Goal: Find specific page/section

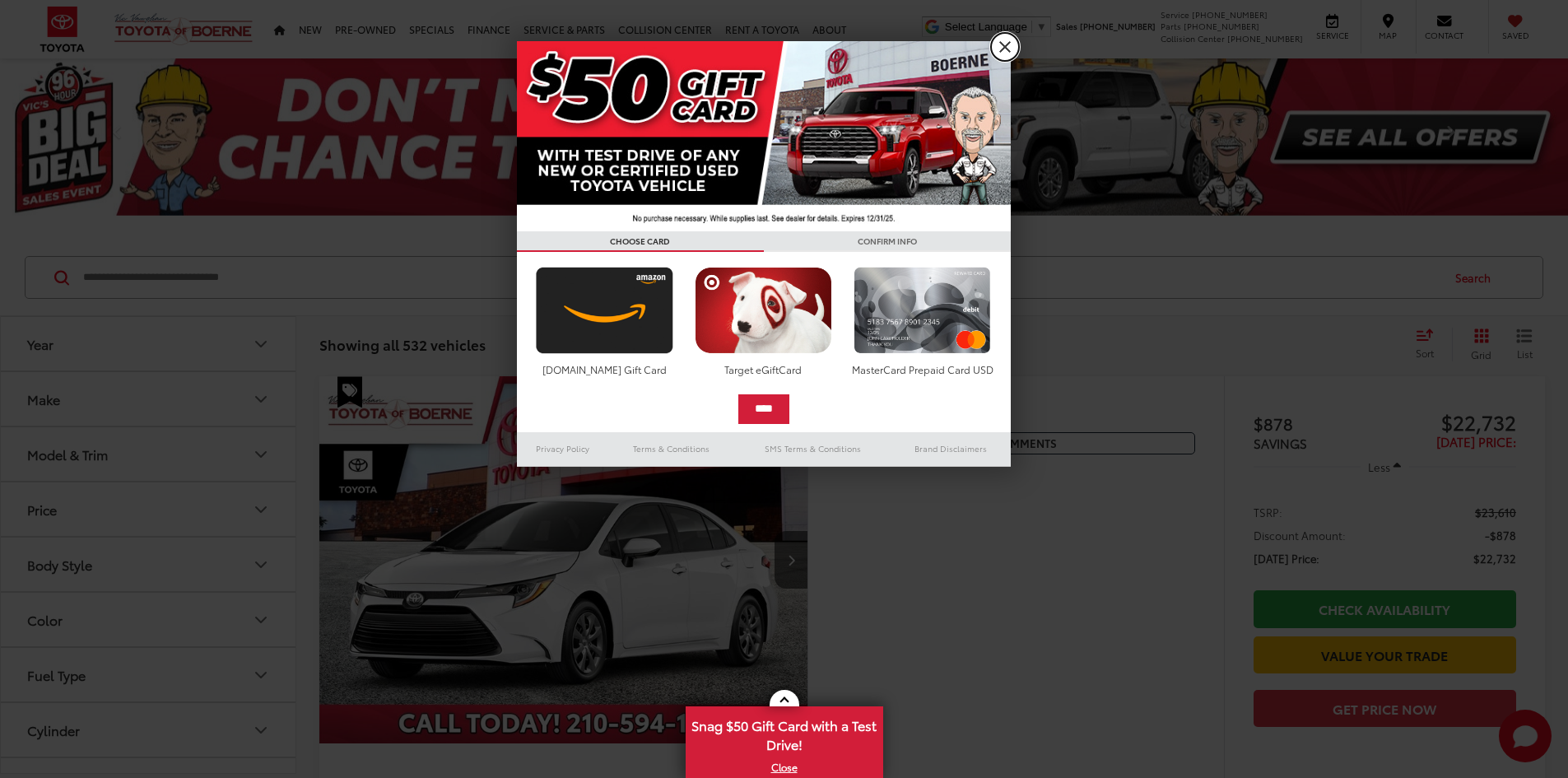
click at [998, 50] on link "X" at bounding box center [1005, 47] width 28 height 28
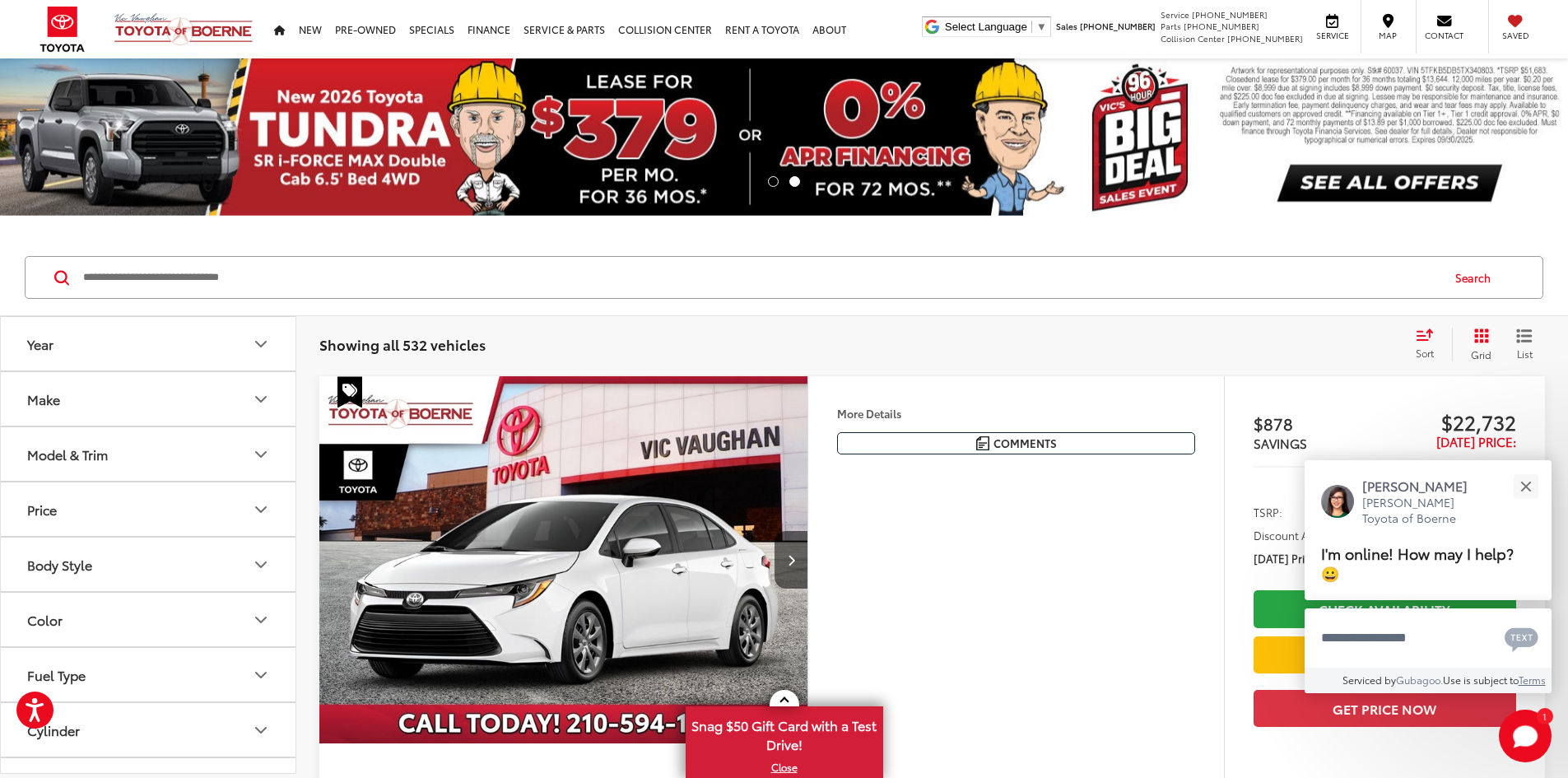
click at [239, 408] on button "Make" at bounding box center [149, 399] width 296 height 53
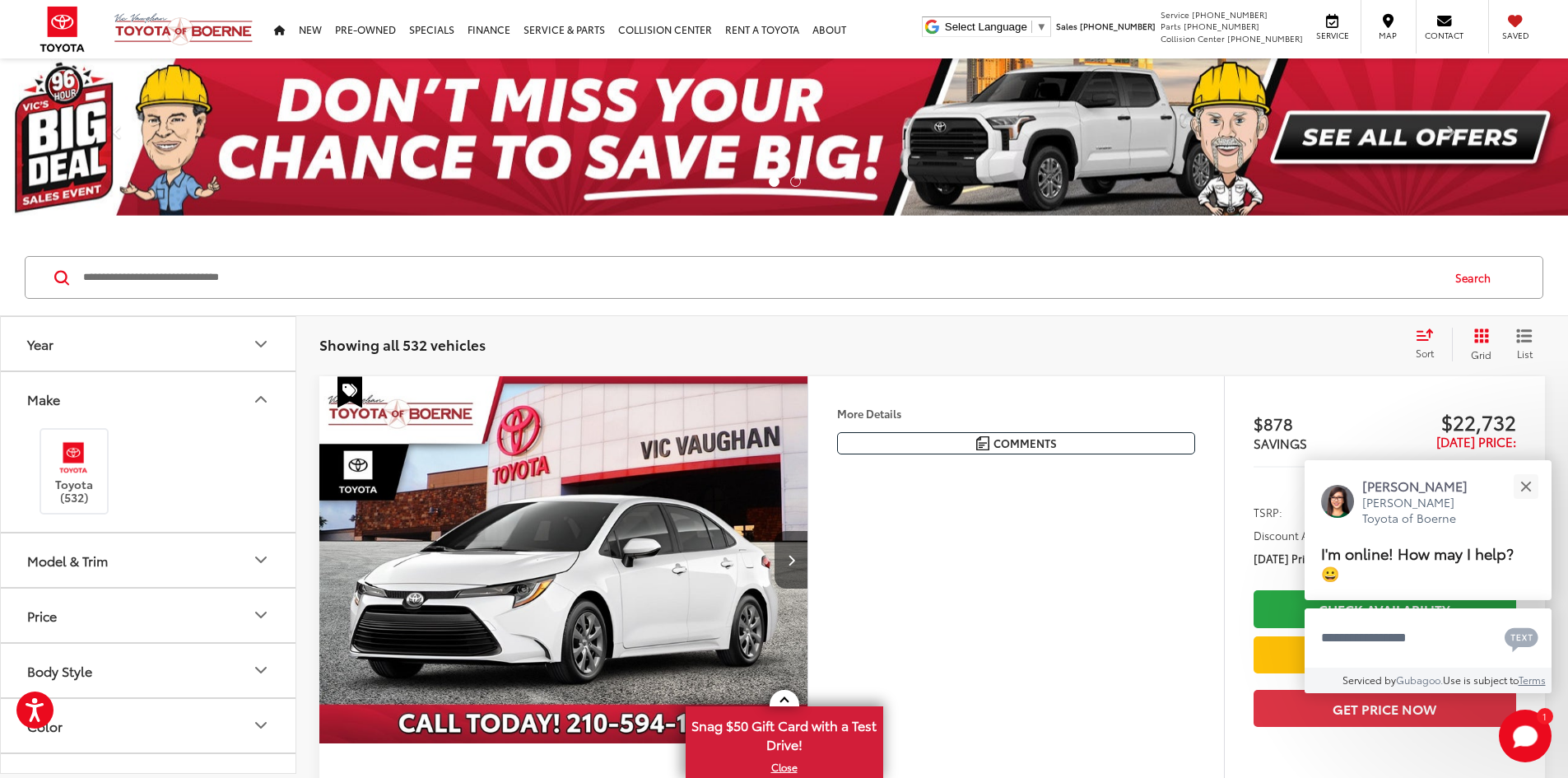
click at [237, 548] on button "Model & Trim" at bounding box center [149, 561] width 296 height 53
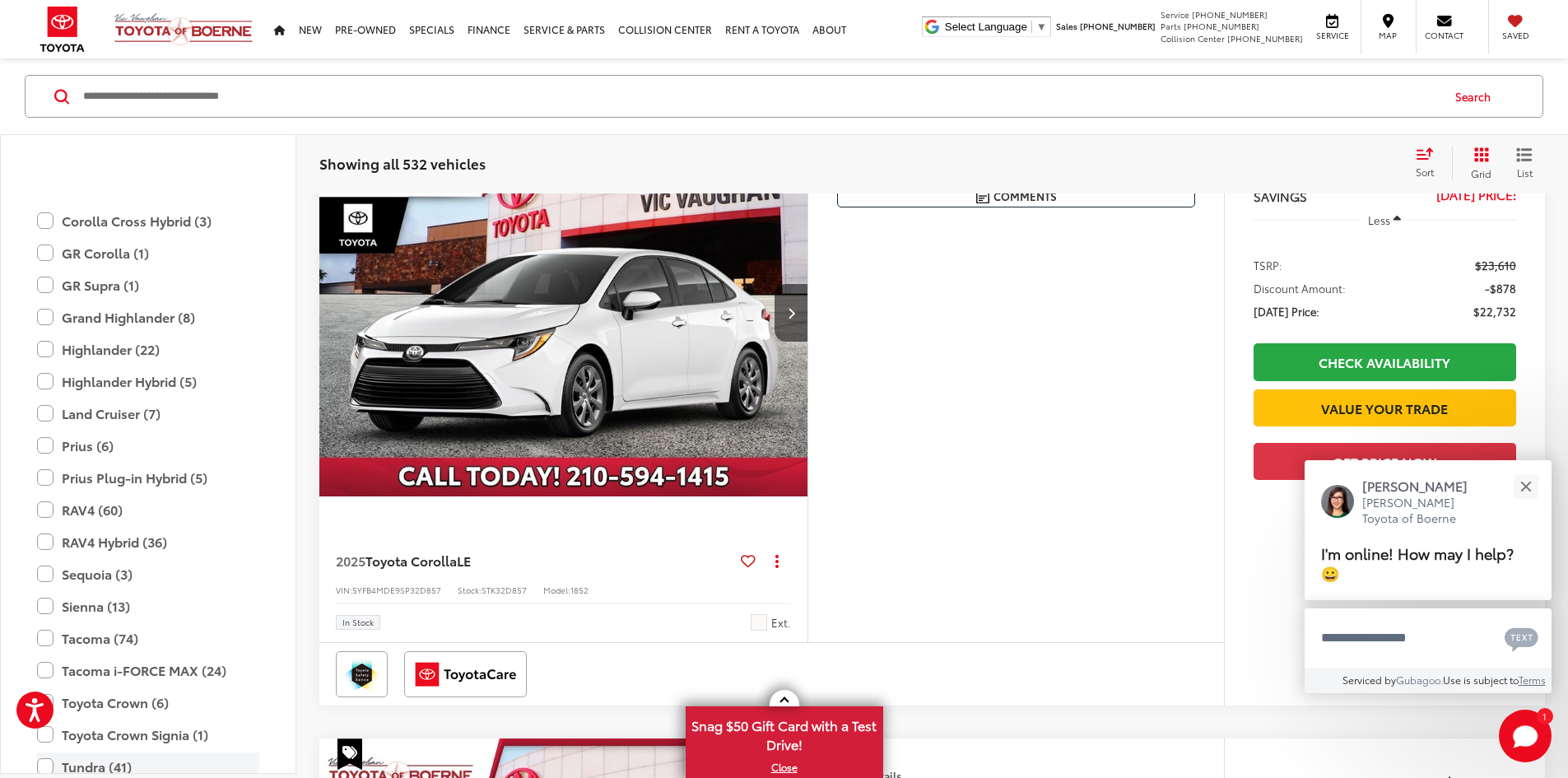
scroll to position [402, 0]
click at [64, 420] on label "Land Cruiser (7)" at bounding box center [148, 417] width 222 height 28
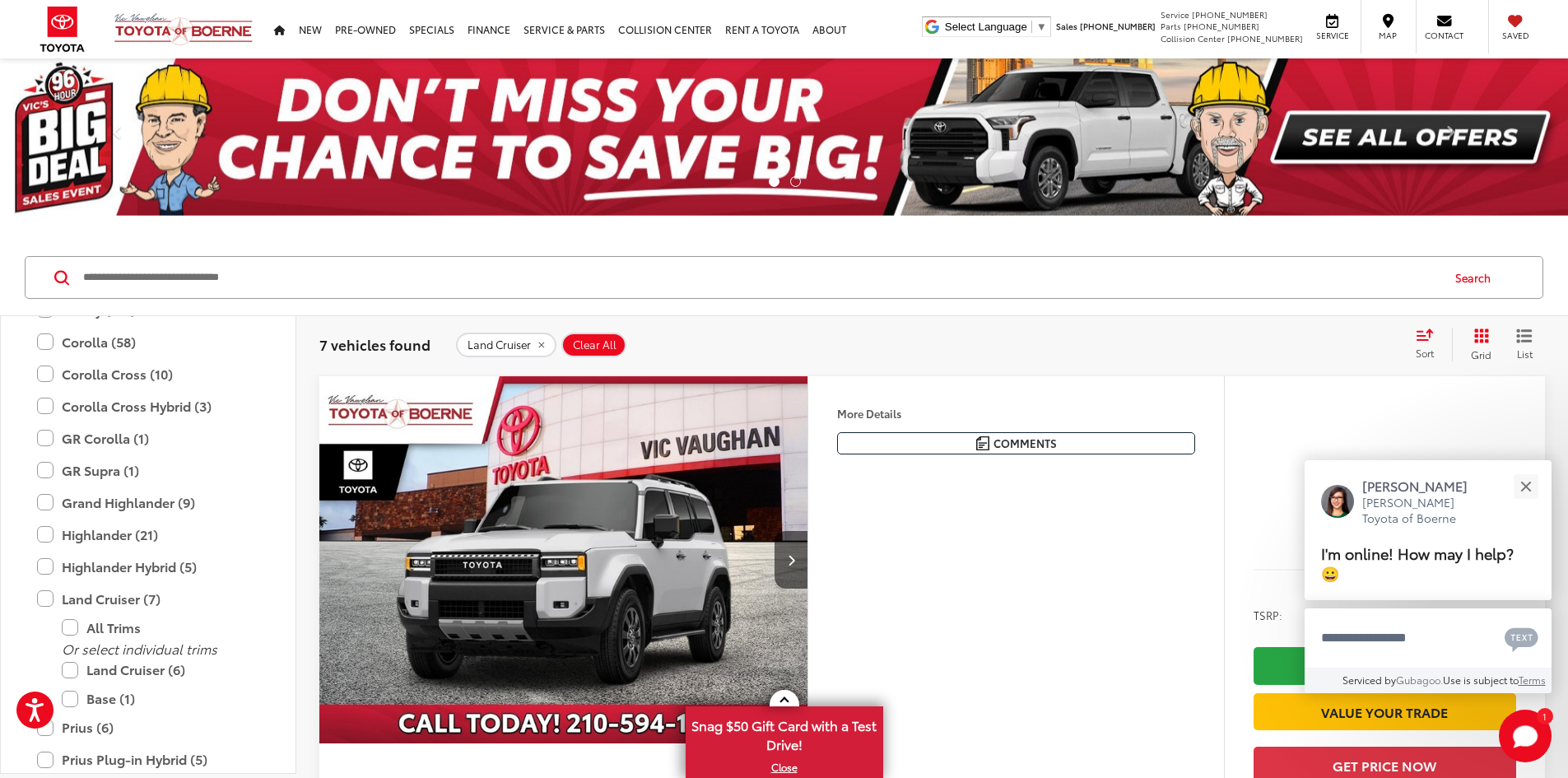
drag, startPoint x: 1082, startPoint y: 616, endPoint x: 1090, endPoint y: 236, distance: 380.1
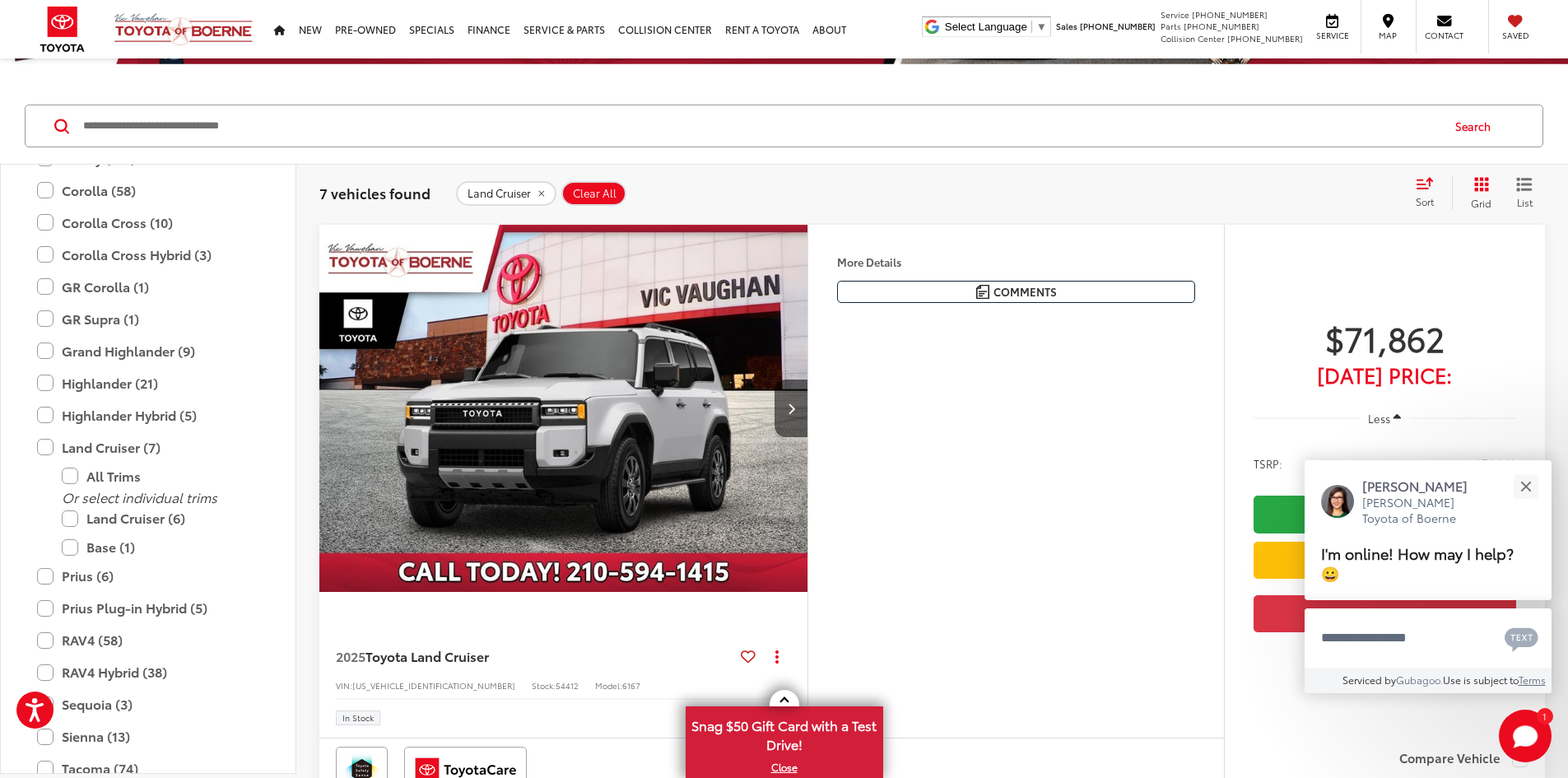
scroll to position [412, 0]
